Goal: Task Accomplishment & Management: Use online tool/utility

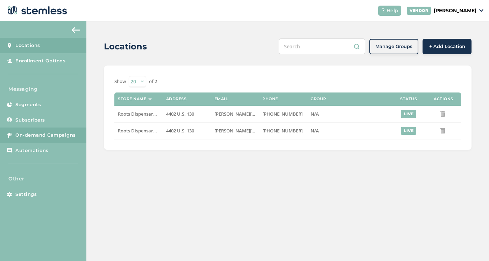
click at [48, 137] on span "On-demand Campaigns" at bounding box center [45, 135] width 61 height 7
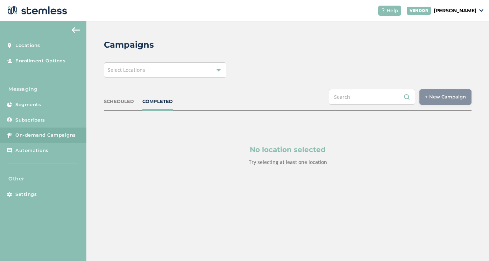
click at [195, 71] on div "Select Locations" at bounding box center [165, 69] width 123 height 15
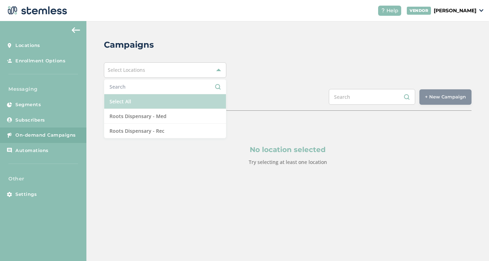
click at [167, 103] on li "Select All" at bounding box center [165, 101] width 122 height 15
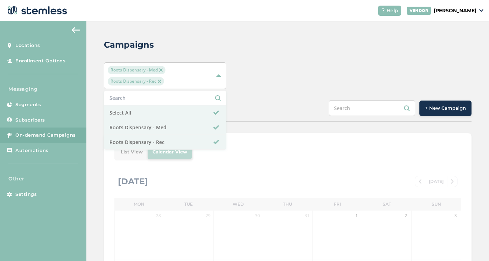
click at [270, 80] on div "Roots Dispensary - Med Roots Dispensary - Rec Select All Roots Dispensary - Med…" at bounding box center [288, 75] width 368 height 27
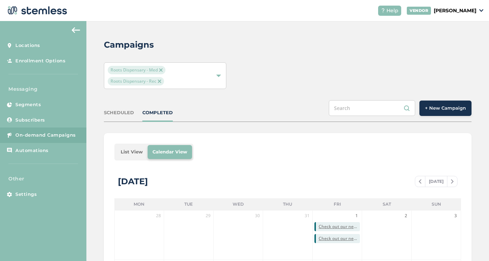
click at [446, 107] on span "+ New Campaign" at bounding box center [445, 108] width 41 height 7
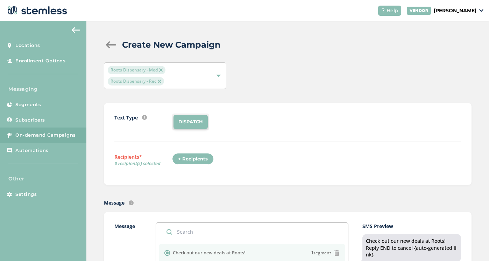
click at [256, 179] on div "Text Type SMS : A cost effective way to reach your customers. Send a intro text…" at bounding box center [288, 144] width 368 height 82
click at [193, 160] on div "+ Recipients" at bounding box center [193, 159] width 42 height 12
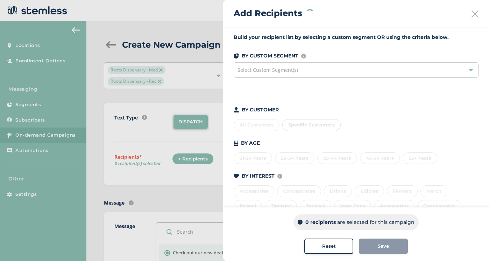
click at [258, 125] on div "All Customers Specific Customers" at bounding box center [356, 123] width 245 height 15
click at [250, 126] on div "All Customers" at bounding box center [257, 125] width 46 height 12
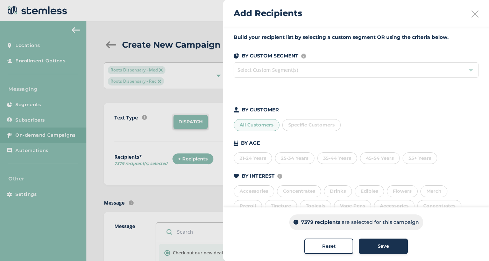
click at [391, 241] on button "Save" at bounding box center [383, 245] width 49 height 15
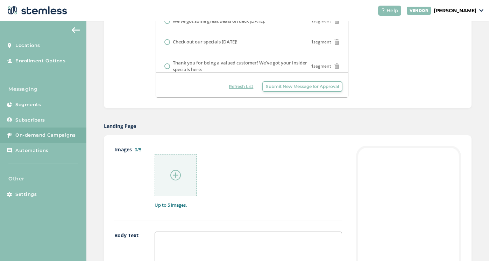
scroll to position [257, 0]
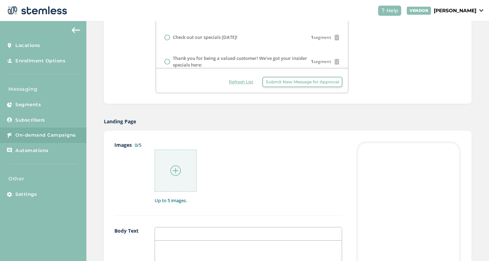
click at [188, 170] on div at bounding box center [176, 170] width 42 height 42
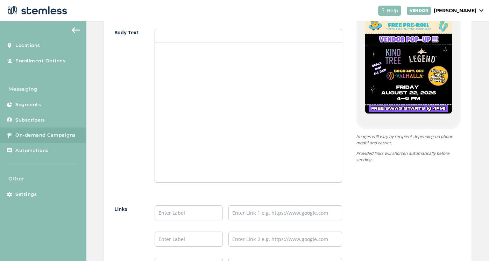
scroll to position [67, 0]
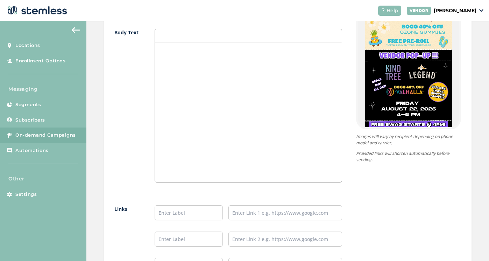
click at [219, 62] on div at bounding box center [248, 112] width 187 height 140
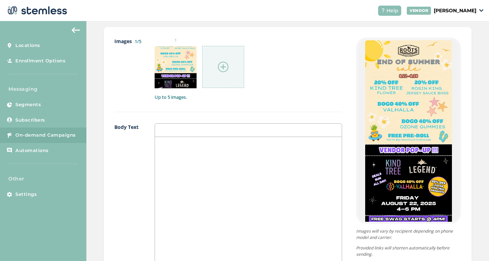
scroll to position [362, 0]
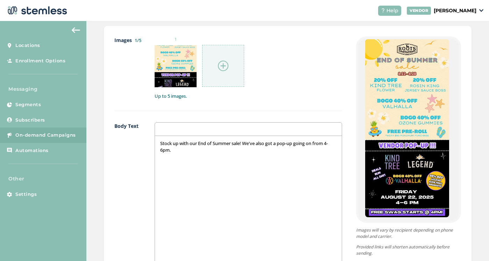
click at [336, 142] on div "Stock up with our End of Summer sale! We've also got a pop-up going on from 4-6…" at bounding box center [248, 206] width 187 height 140
click at [307, 153] on div "Stock up with our End of Summer sale! We've also got a pop-up going on from 4-6…" at bounding box center [248, 206] width 187 height 140
click at [169, 148] on p "Stock up with our End of Summer sale! We've also got a pop-up going on from 4-6…" at bounding box center [248, 146] width 176 height 13
click at [230, 175] on div "Stock up with our End of Summer sale! We've also got a pop-up going on from 4-6…" at bounding box center [248, 206] width 187 height 140
click at [276, 142] on p "Stock up with our End of Summer sale! We've also got a pop-up going on from 4-6…" at bounding box center [248, 146] width 176 height 13
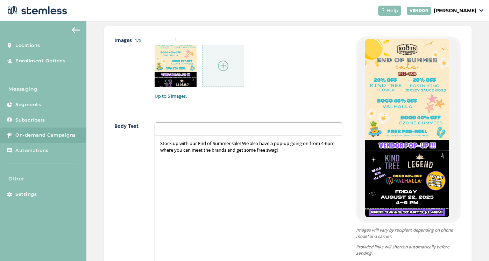
click at [318, 153] on div "Stock up with our End of Summer sale! We also have a pop-up going on from 4-6pm…" at bounding box center [248, 206] width 187 height 140
click at [294, 148] on p "Stock up with our End of Summer sale! We also have a pop-up going on from 4-6pm…" at bounding box center [248, 149] width 176 height 19
click at [280, 165] on div "Stock up with our End of Summer sale! We also have a pop-up going on from 4-6pm…" at bounding box center [248, 206] width 187 height 140
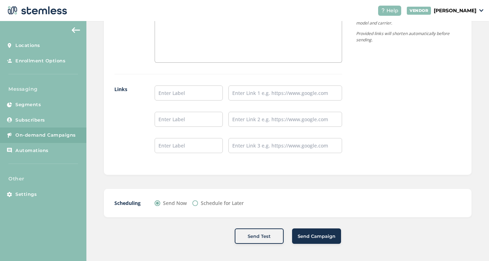
scroll to position [574, 0]
click at [194, 92] on input "text" at bounding box center [189, 93] width 68 height 15
click at [184, 91] on input "Shop" at bounding box center [189, 93] width 68 height 15
type input "Shop Rec"
type input "Shop Med"
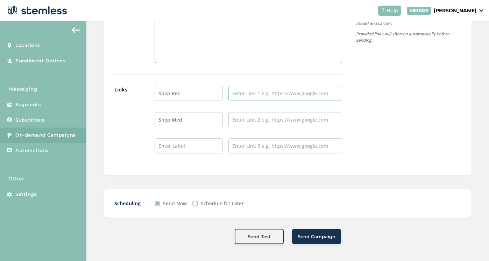
click at [265, 93] on input "text" at bounding box center [286, 93] width 114 height 15
paste input "[URL][DOMAIN_NAME]"
type input "[URL][DOMAIN_NAME]"
click at [279, 120] on input "text" at bounding box center [286, 119] width 114 height 15
paste input "[URL][DOMAIN_NAME]"
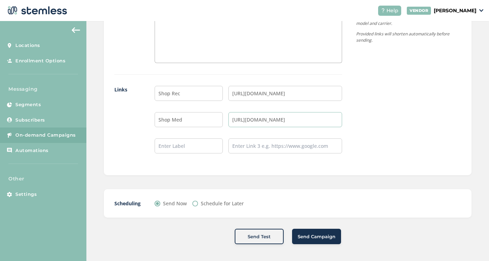
type input "[URL][DOMAIN_NAME]"
click at [344, 189] on div "Scheduling Send Now Schedule for Later" at bounding box center [288, 203] width 368 height 28
click at [319, 240] on button "Send Campaign" at bounding box center [316, 236] width 49 height 15
